Goal: Transaction & Acquisition: Purchase product/service

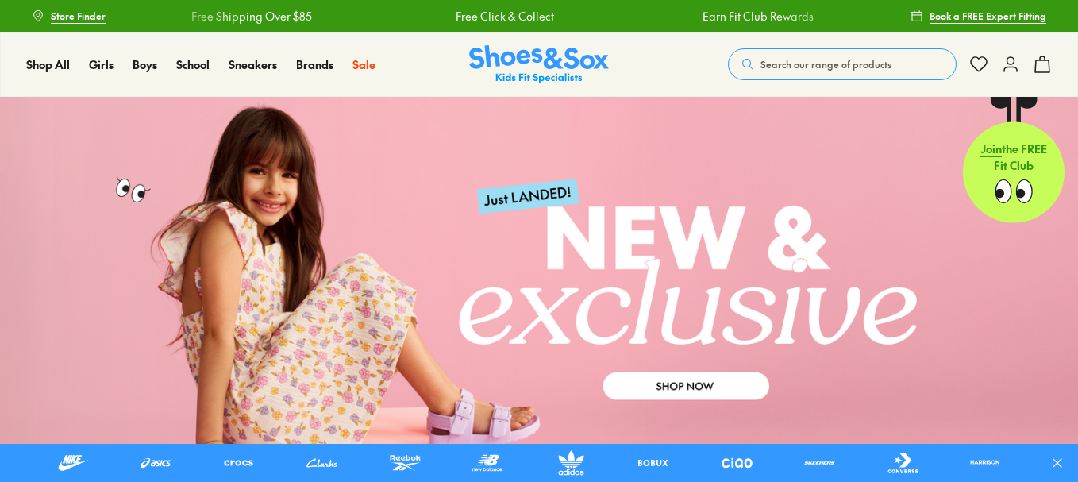
click at [931, 55] on button "Search our range of products" at bounding box center [842, 64] width 229 height 32
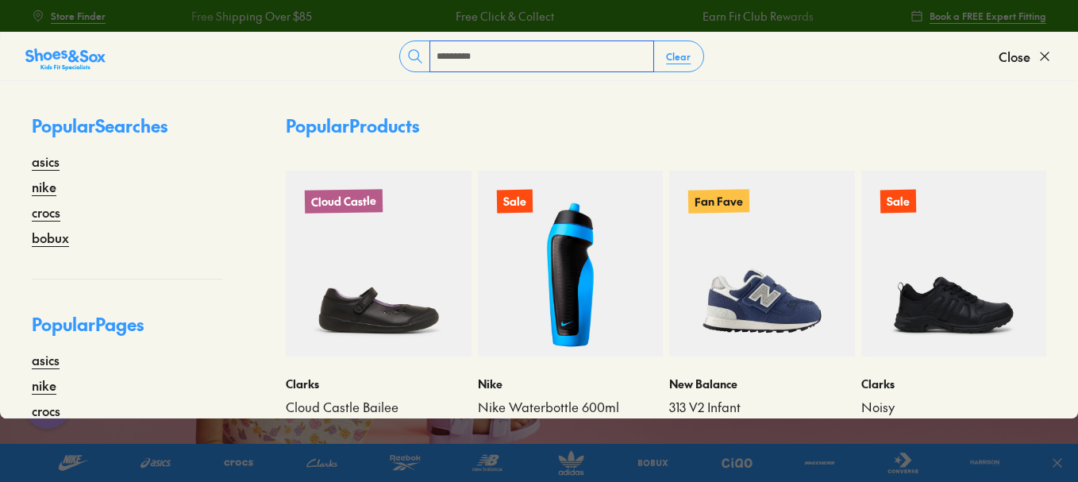
type input "*********"
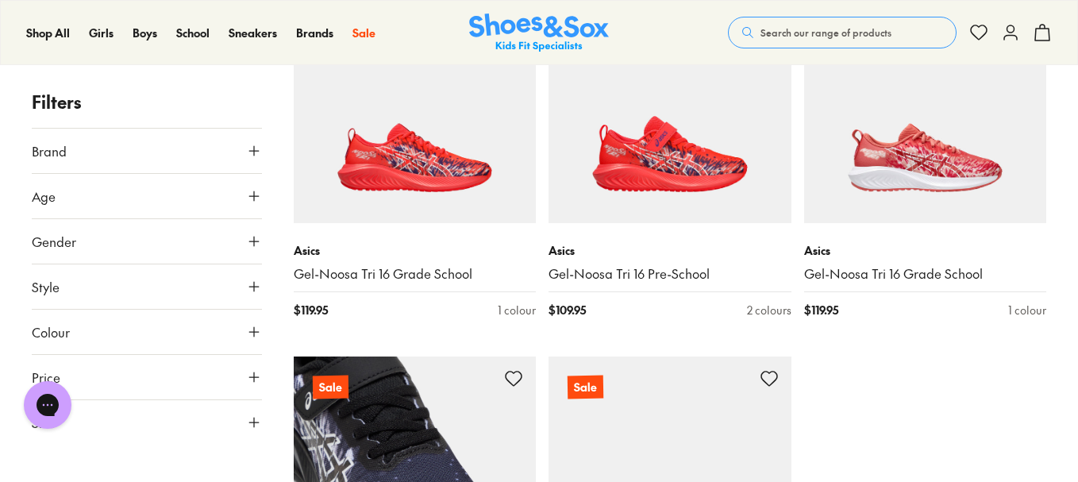
scroll to position [233, 0]
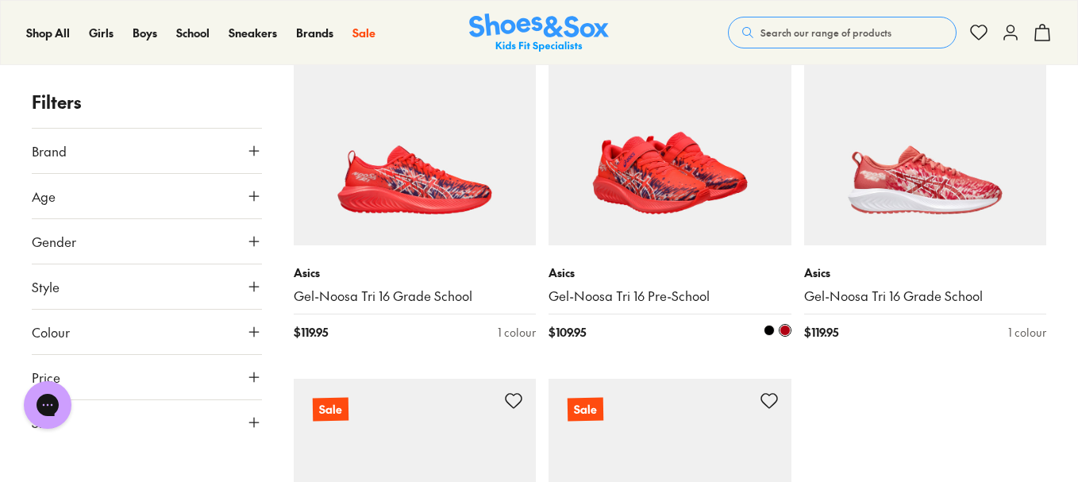
click at [713, 175] on img at bounding box center [670, 123] width 243 height 243
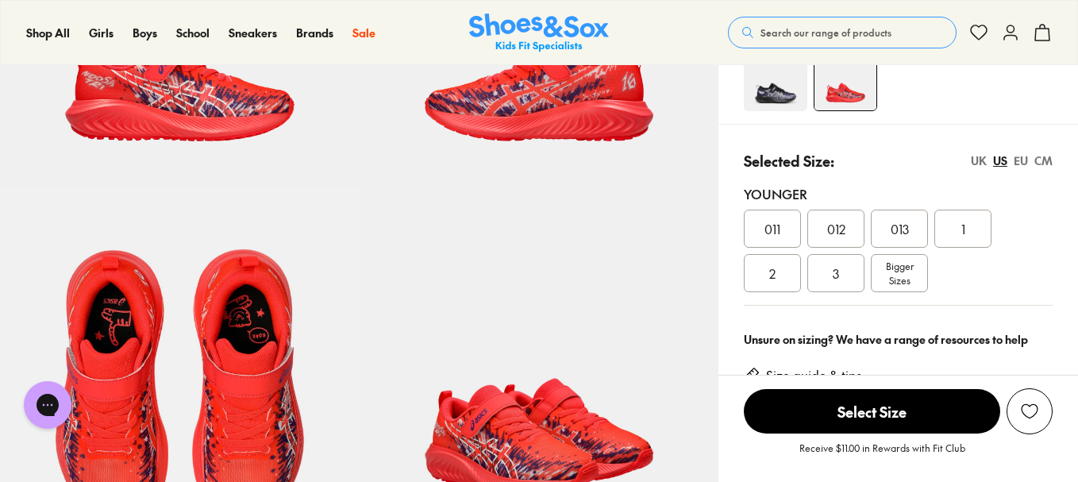
scroll to position [270, 0]
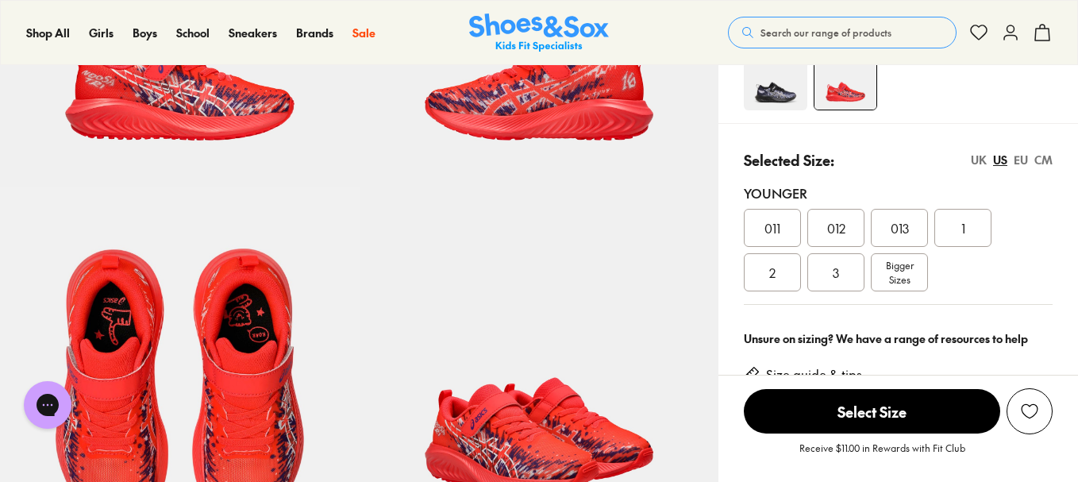
select select "*"
click at [835, 276] on span "3" at bounding box center [836, 272] width 6 height 19
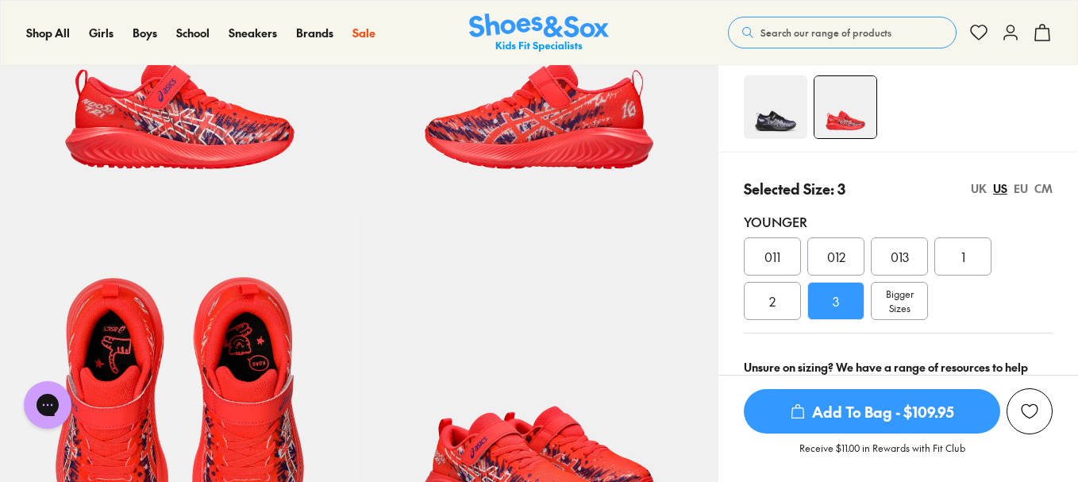
scroll to position [287, 0]
